Goal: Information Seeking & Learning: Learn about a topic

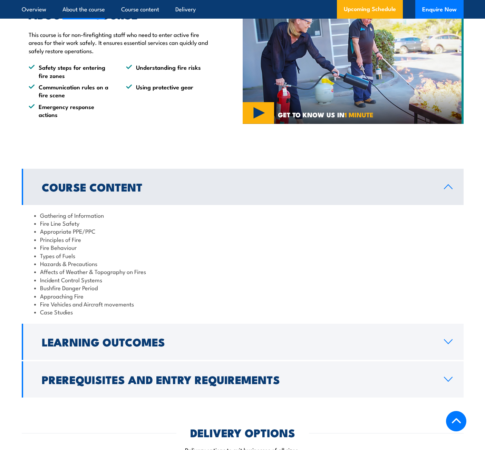
scroll to position [413, 0]
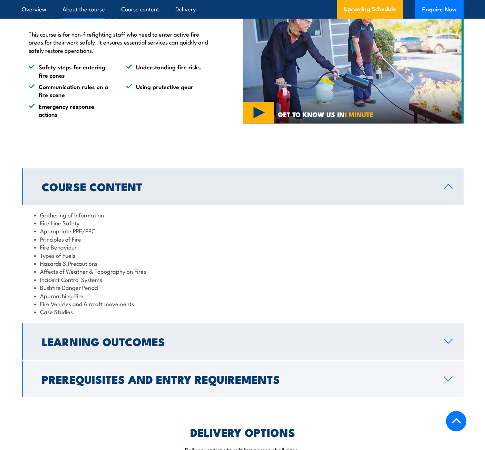
click at [177, 325] on link "Learning Outcomes" at bounding box center [243, 341] width 442 height 36
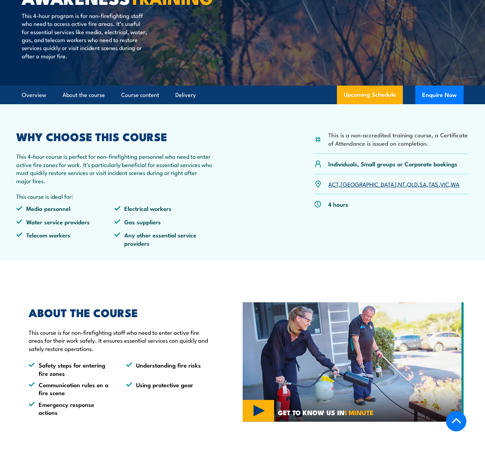
scroll to position [115, 0]
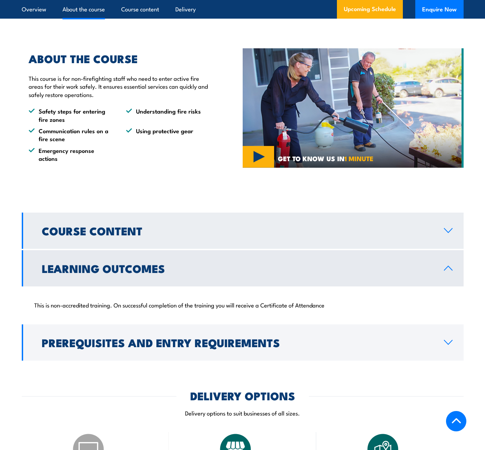
click at [120, 226] on h2 "Course Content" at bounding box center [237, 231] width 391 height 10
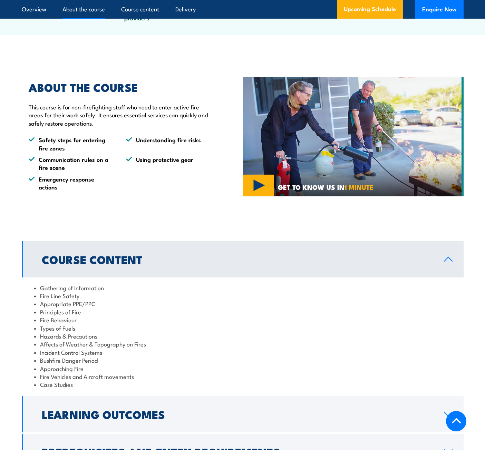
scroll to position [340, 0]
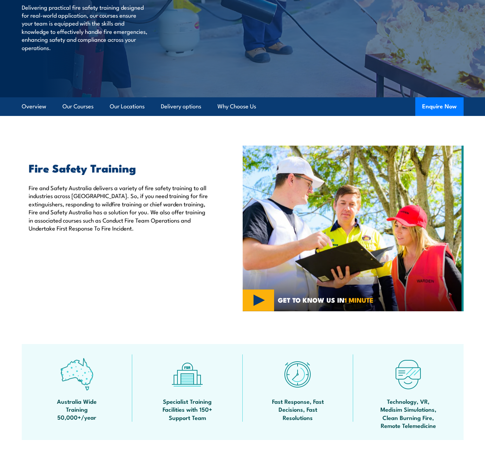
scroll to position [101, 0]
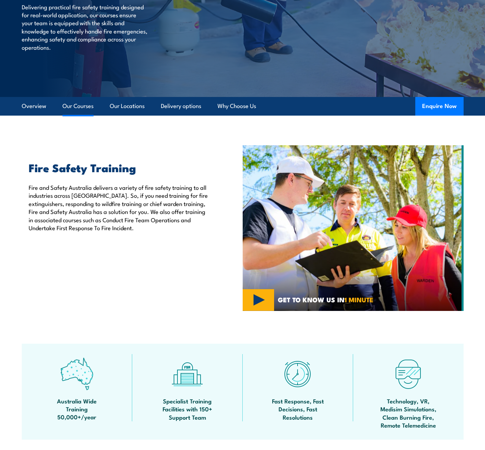
click at [85, 108] on link "Our Courses" at bounding box center [77, 106] width 31 height 18
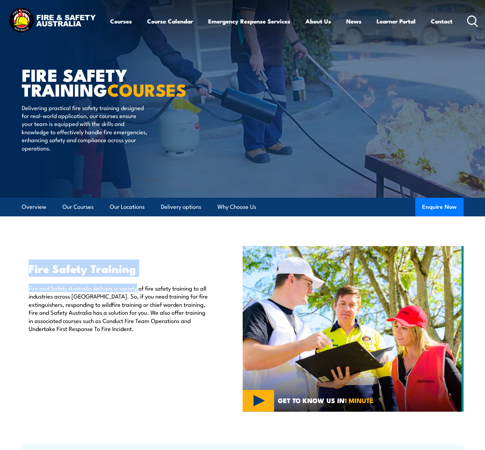
drag, startPoint x: 29, startPoint y: 271, endPoint x: 138, endPoint y: 273, distance: 108.7
click at [138, 273] on div "Fire Safety Training Fire and Safety Australia delivers a variety of fire safet…" at bounding box center [116, 297] width 189 height 69
click at [136, 280] on div "Fire Safety Training Fire and Safety Australia delivers a variety of fire safet…" at bounding box center [116, 297] width 189 height 69
drag, startPoint x: 29, startPoint y: 271, endPoint x: 134, endPoint y: 273, distance: 104.6
click at [134, 273] on h2 "Fire Safety Training" at bounding box center [120, 268] width 182 height 10
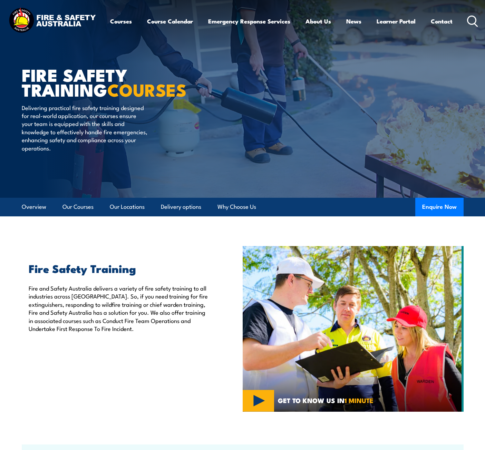
click at [141, 332] on p "Fire and Safety Australia delivers a variety of fire safety training to all ind…" at bounding box center [120, 308] width 182 height 48
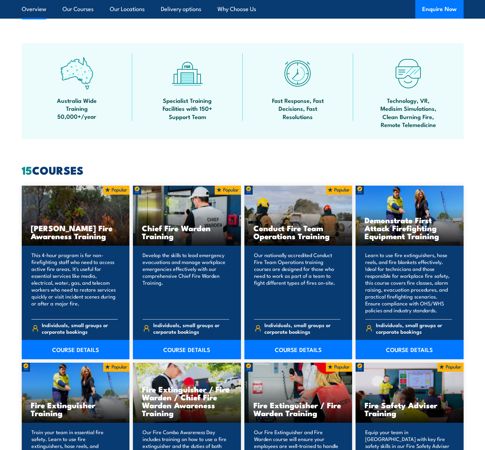
scroll to position [402, 0]
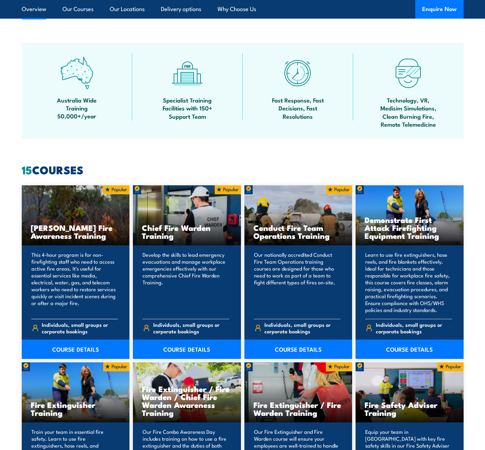
click at [50, 253] on p "This 4-hour program is for non-firefighting staff who need to access active fir…" at bounding box center [74, 282] width 87 height 62
click at [69, 344] on link "COURSE DETAILS" at bounding box center [76, 349] width 108 height 19
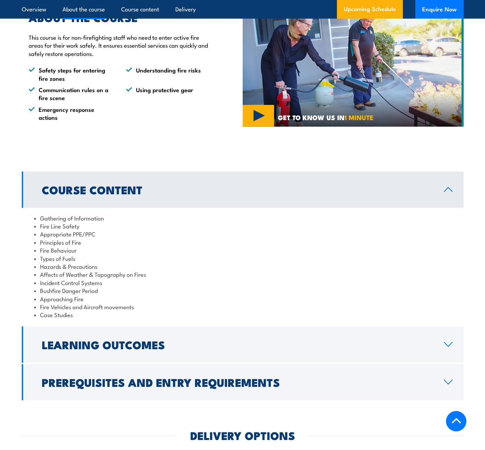
scroll to position [411, 0]
click at [4, 44] on section "ABOUT THE COURSE This course is for non-firefighting staff who need to enter ac…" at bounding box center [242, 67] width 485 height 144
